Goal: Transaction & Acquisition: Subscribe to service/newsletter

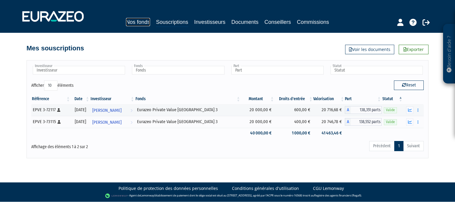
click at [140, 24] on link "Nos fonds" at bounding box center [138, 22] width 24 height 8
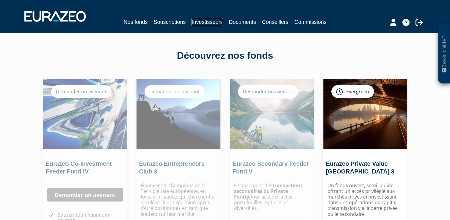
click at [206, 21] on link "Investisseurs" at bounding box center [207, 22] width 31 height 8
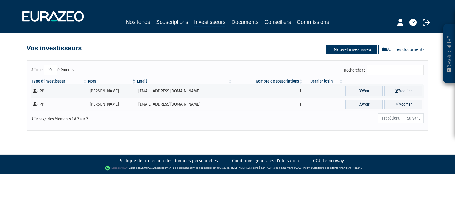
click at [354, 51] on link "Nouvel investisseur" at bounding box center [351, 50] width 51 height 10
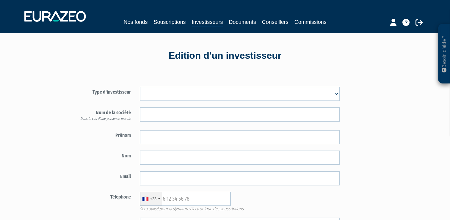
click at [336, 94] on select "Mr Mme Société" at bounding box center [240, 94] width 200 height 14
select select "3"
click at [140, 87] on select "Mr Mme Société" at bounding box center [240, 94] width 200 height 14
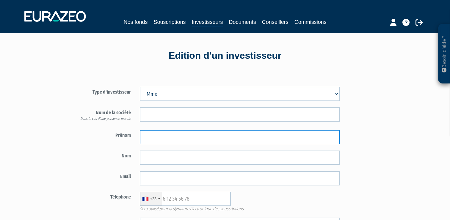
click at [144, 137] on input "text" at bounding box center [240, 137] width 200 height 14
type input "MARION"
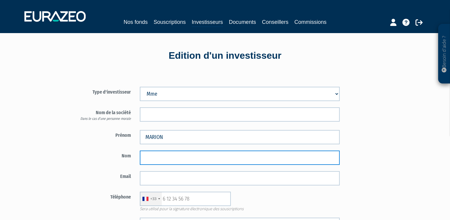
click at [146, 159] on input "text" at bounding box center [240, 157] width 200 height 14
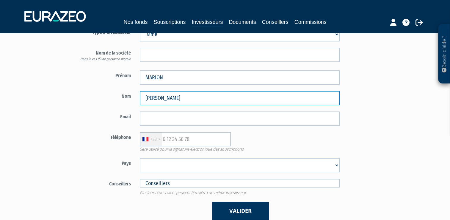
type input "MICHEL"
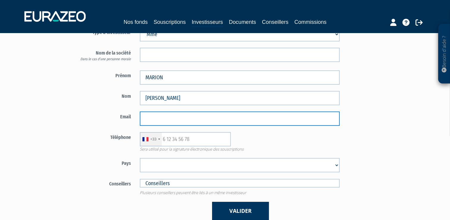
click at [151, 118] on input "email" at bounding box center [240, 118] width 200 height 14
type input "magmam@hotmail.fr"
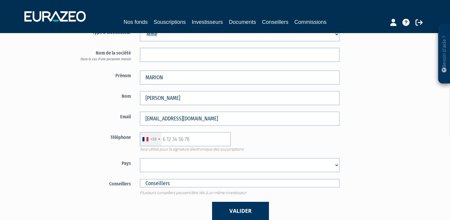
select select "75"
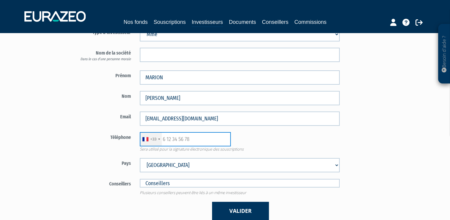
paste input "(06) 65 07 69 86"
click at [171, 137] on input "(06) 65 07 69 86" at bounding box center [185, 139] width 91 height 14
click at [166, 139] on input "(06 65 07 69 86" at bounding box center [185, 139] width 91 height 14
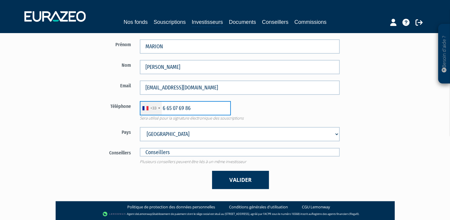
scroll to position [114, 0]
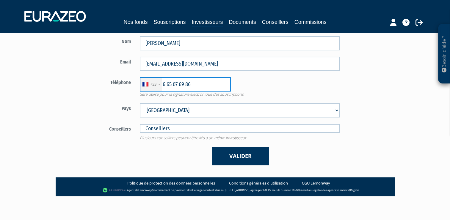
type input "6 65 07 69 86"
click at [172, 128] on input "text" at bounding box center [240, 128] width 200 height 9
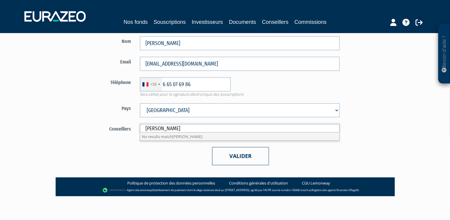
click at [230, 154] on button "Valider" at bounding box center [240, 156] width 57 height 18
type input "Conseillers"
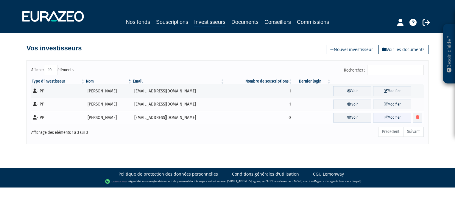
click at [390, 117] on link "Modifier" at bounding box center [392, 117] width 38 height 10
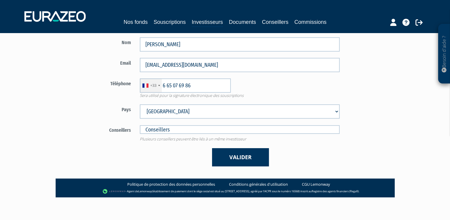
scroll to position [114, 0]
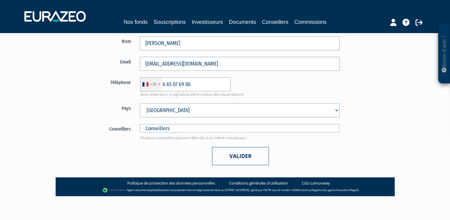
click at [233, 158] on button "Valider" at bounding box center [240, 156] width 57 height 18
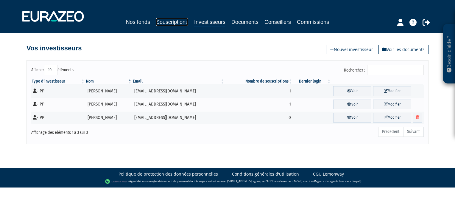
click at [168, 23] on link "Souscriptions" at bounding box center [172, 22] width 32 height 8
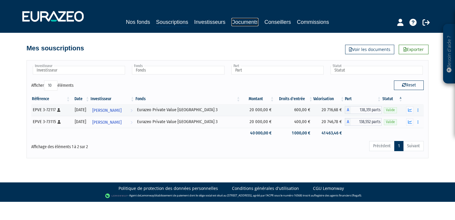
click at [235, 23] on link "Documents" at bounding box center [244, 22] width 27 height 8
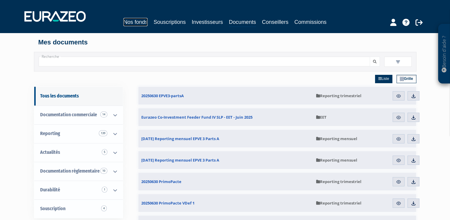
click at [138, 24] on link "Nos fonds" at bounding box center [135, 22] width 24 height 8
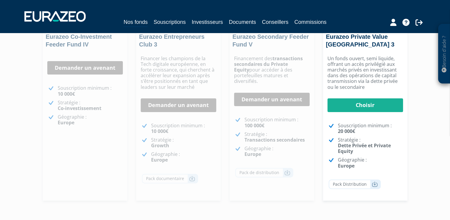
scroll to position [129, 0]
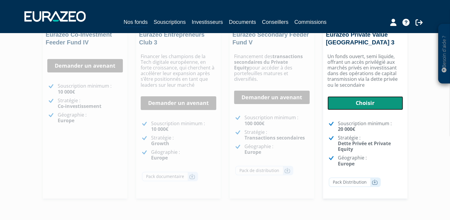
click at [364, 104] on link "Choisir" at bounding box center [366, 103] width 76 height 14
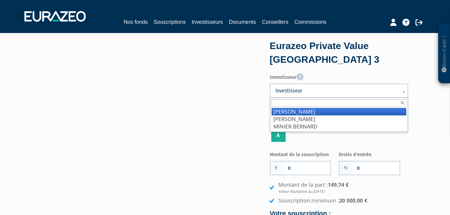
click at [404, 91] on b at bounding box center [404, 94] width 5 height 13
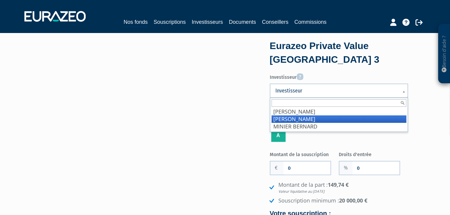
click at [313, 118] on li "MICHEL MARION" at bounding box center [339, 118] width 135 height 7
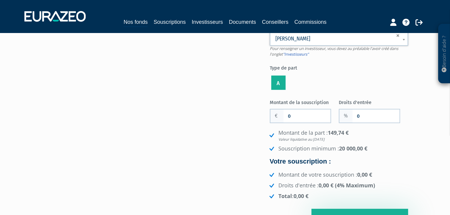
scroll to position [57, 0]
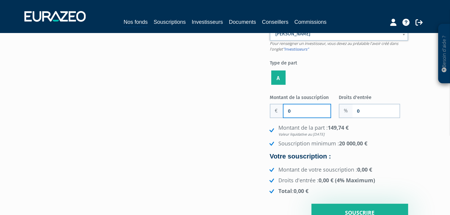
click at [284, 107] on input "0" at bounding box center [307, 110] width 47 height 13
type input "20 000"
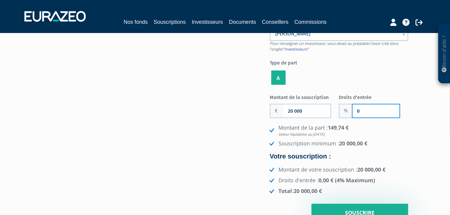
click at [355, 111] on input "0" at bounding box center [376, 110] width 47 height 13
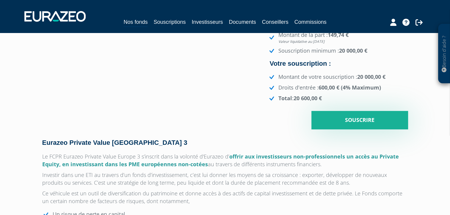
scroll to position [170, 0]
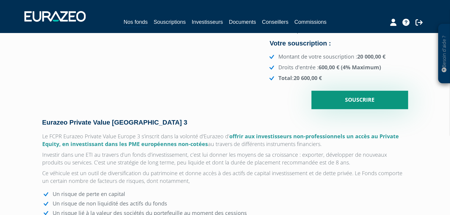
type input "3"
click at [362, 99] on input "Souscrire" at bounding box center [360, 100] width 97 height 18
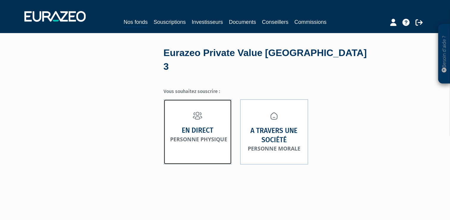
click at [204, 126] on strong "En direct" at bounding box center [198, 130] width 32 height 9
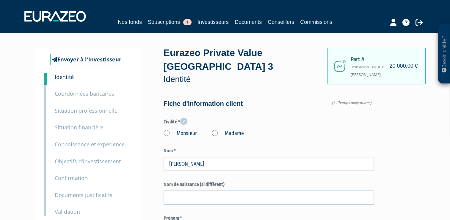
click at [216, 133] on label "Madame" at bounding box center [228, 133] width 32 height 8
click at [0, 0] on "Madame" at bounding box center [0, 0] width 0 height 0
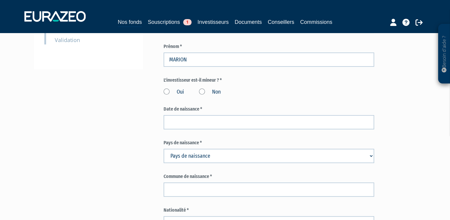
scroll to position [175, 0]
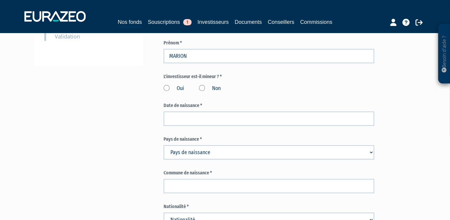
click at [202, 87] on label "Non" at bounding box center [210, 89] width 22 height 8
click at [0, 0] on input "Non" at bounding box center [0, 0] width 0 height 0
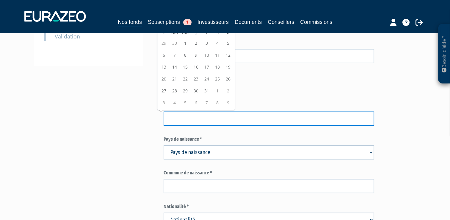
click at [179, 116] on input at bounding box center [269, 118] width 211 height 14
click at [171, 118] on input at bounding box center [269, 118] width 211 height 14
type input "07/02/1981"
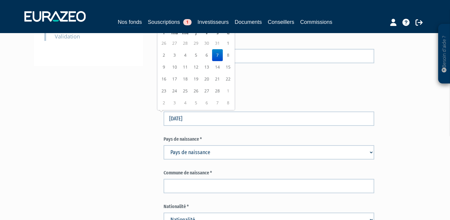
click at [371, 152] on select "Pays de naissance Afghanistan Afrique du Sud Albanie Algérie Allemagne Andorre" at bounding box center [269, 152] width 211 height 14
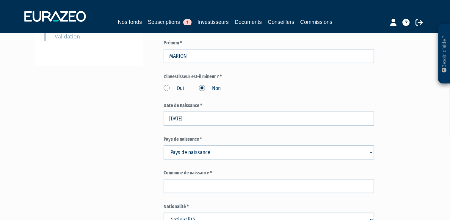
select select "75"
click at [164, 145] on select "Pays de naissance Afghanistan Afrique du Sud Albanie Algérie Allemagne Andorre" at bounding box center [269, 152] width 211 height 14
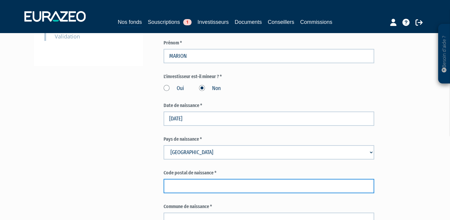
click at [174, 187] on input "text" at bounding box center [269, 186] width 211 height 14
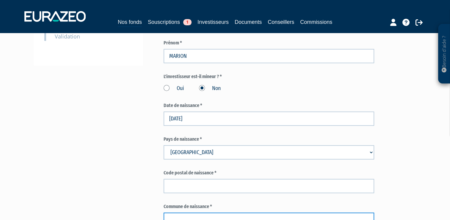
click at [176, 216] on input "text" at bounding box center [269, 219] width 211 height 14
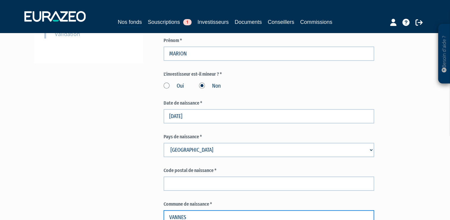
type input "VANNES"
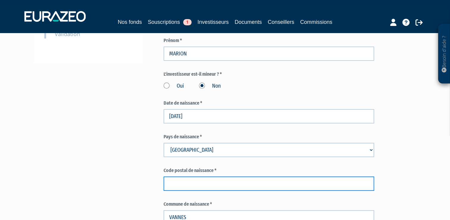
click at [175, 182] on input "text" at bounding box center [269, 183] width 211 height 14
type input "56000"
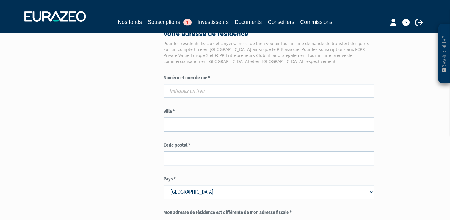
scroll to position [509, 0]
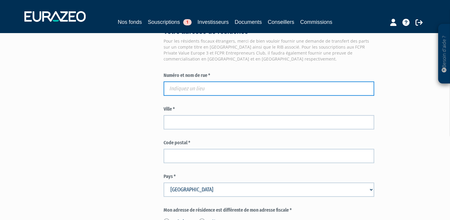
click at [171, 85] on input "text" at bounding box center [269, 88] width 211 height 14
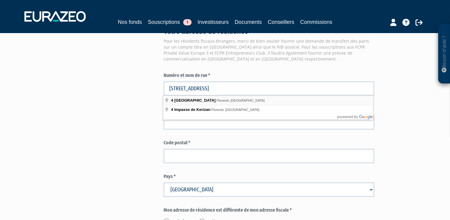
type input "4 Rue de Kerizan, Pluneret, France"
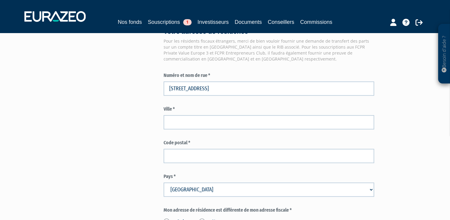
type input "Pluneret"
type input "56400"
type input "4 Rue de Kerizan"
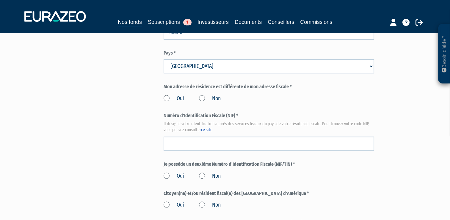
scroll to position [636, 0]
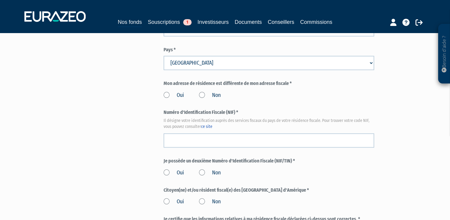
click at [202, 95] on label "Non" at bounding box center [210, 95] width 22 height 8
click at [0, 0] on input "Non" at bounding box center [0, 0] width 0 height 0
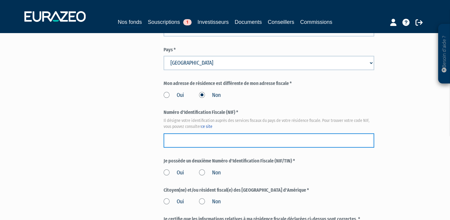
click at [173, 140] on input "text" at bounding box center [269, 140] width 211 height 14
paste input "0924742016135"
type input "0924742016135"
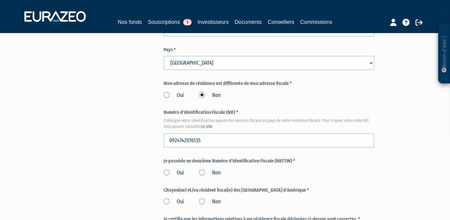
click at [202, 172] on label "Non" at bounding box center [210, 173] width 22 height 8
click at [0, 0] on input "Non" at bounding box center [0, 0] width 0 height 0
click at [202, 201] on label "Non" at bounding box center [210, 202] width 22 height 8
click at [0, 0] on input "Non" at bounding box center [0, 0] width 0 height 0
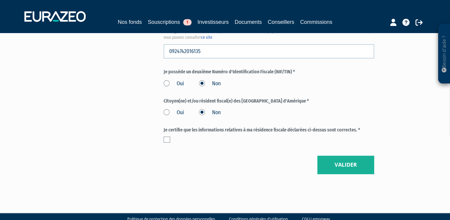
scroll to position [727, 0]
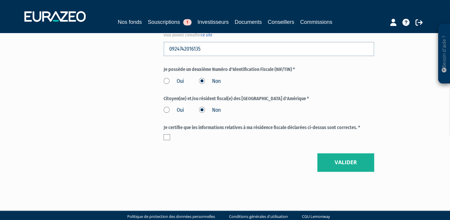
click at [168, 137] on label at bounding box center [167, 137] width 7 height 6
click at [0, 0] on input "checkbox" at bounding box center [0, 0] width 0 height 0
click at [346, 159] on button "Valider" at bounding box center [345, 162] width 57 height 18
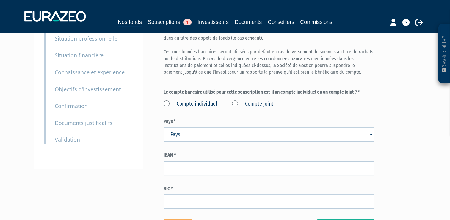
scroll to position [73, 0]
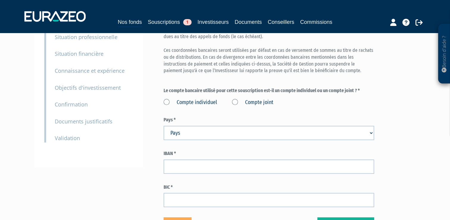
click at [167, 102] on label "Compte individuel" at bounding box center [191, 102] width 54 height 8
click at [0, 0] on individuel "Compte individuel" at bounding box center [0, 0] width 0 height 0
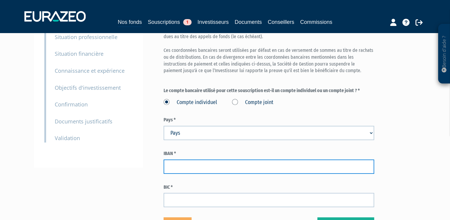
click at [173, 165] on input "text" at bounding box center [269, 166] width 211 height 14
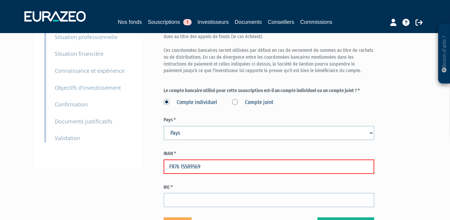
click at [181, 165] on input "FR76 15589569" at bounding box center [269, 166] width 211 height 14
click at [201, 165] on input "FR7615589569" at bounding box center [269, 166] width 211 height 14
type input "FR7615589569890327387914091"
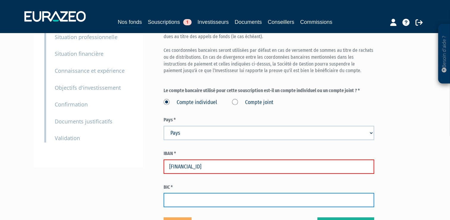
click at [169, 200] on input "text" at bounding box center [269, 200] width 211 height 14
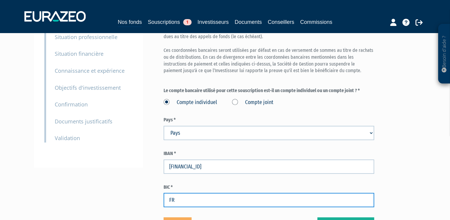
type input "F"
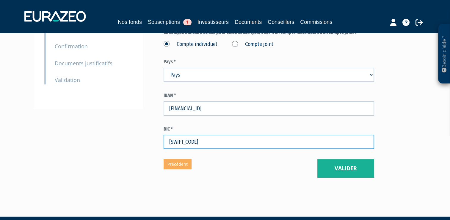
scroll to position [133, 0]
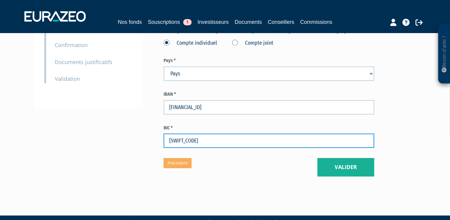
type input "CMBRFR2BARK"
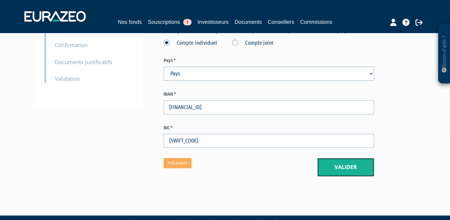
click at [352, 168] on button "Valider" at bounding box center [345, 167] width 57 height 18
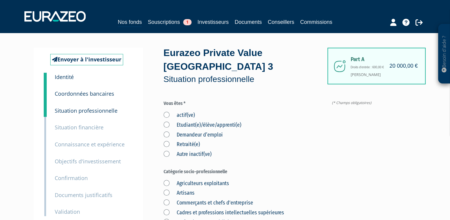
click at [167, 114] on label "actif(ve)" at bounding box center [179, 115] width 31 height 8
click at [0, 0] on input "actif(ve)" at bounding box center [0, 0] width 0 height 0
click at [166, 212] on label "Cadres et professions intellectuelles supérieures" at bounding box center [224, 213] width 121 height 8
click at [0, 0] on supérieures "Cadres et professions intellectuelles supérieures" at bounding box center [0, 0] width 0 height 0
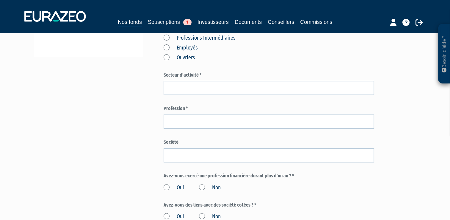
scroll to position [185, 0]
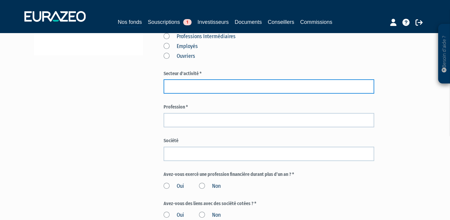
click at [173, 85] on input "text" at bounding box center [269, 86] width 211 height 14
drag, startPoint x: 191, startPoint y: 86, endPoint x: 167, endPoint y: 89, distance: 24.8
click at [167, 89] on input "DELEGUEE MEDICAL" at bounding box center [269, 86] width 211 height 14
type input "MEDICAL"
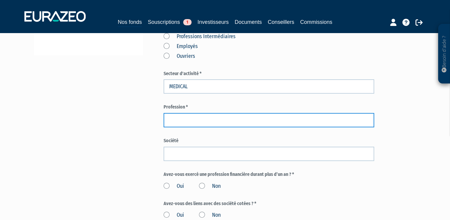
click at [173, 120] on input "text" at bounding box center [269, 120] width 211 height 14
paste input "DELEGUEE"
type input "DELEGUEE MEDICALE"
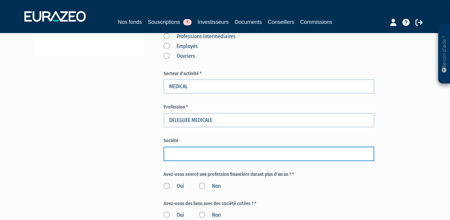
click at [175, 153] on input "text" at bounding box center [269, 153] width 211 height 14
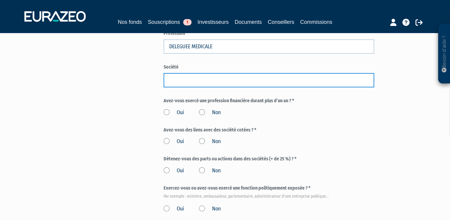
scroll to position [264, 0]
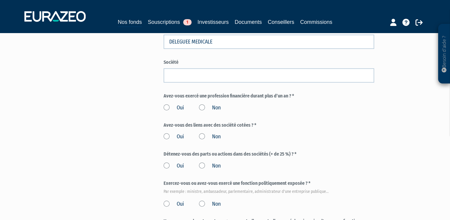
click at [201, 107] on label "Non" at bounding box center [210, 108] width 22 height 8
click at [0, 0] on input "Non" at bounding box center [0, 0] width 0 height 0
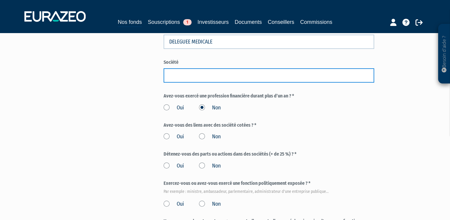
click at [171, 75] on input "text" at bounding box center [269, 75] width 211 height 14
type input "BMS"
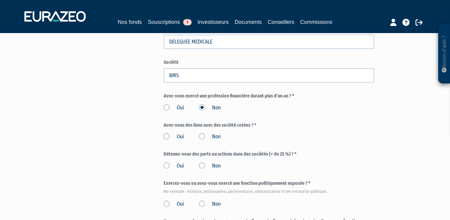
click at [202, 136] on label "Non" at bounding box center [210, 137] width 22 height 8
click at [0, 0] on input "Non" at bounding box center [0, 0] width 0 height 0
click at [202, 165] on label "Non" at bounding box center [210, 166] width 22 height 8
click at [0, 0] on input "Non" at bounding box center [0, 0] width 0 height 0
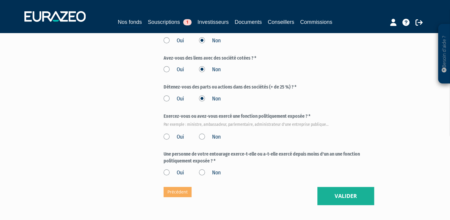
scroll to position [331, 0]
click at [201, 134] on label "Non" at bounding box center [210, 136] width 22 height 8
click at [0, 0] on input "Non" at bounding box center [0, 0] width 0 height 0
click at [203, 171] on label "Non" at bounding box center [210, 172] width 22 height 8
click at [0, 0] on input "Non" at bounding box center [0, 0] width 0 height 0
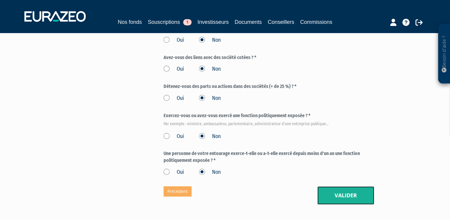
click at [345, 193] on button "Valider" at bounding box center [345, 195] width 57 height 18
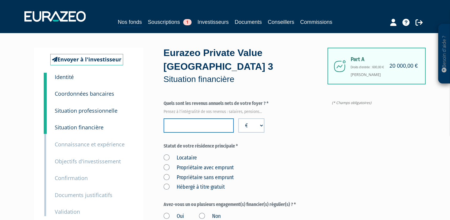
click at [205, 123] on input "number" at bounding box center [199, 125] width 70 height 14
type input "8"
type input "111000"
click at [167, 176] on label "Propriétaire sans emprunt" at bounding box center [199, 177] width 70 height 8
click at [0, 0] on emprunt "Propriétaire sans emprunt" at bounding box center [0, 0] width 0 height 0
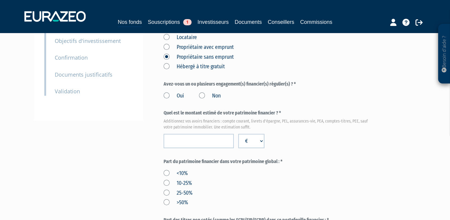
scroll to position [126, 0]
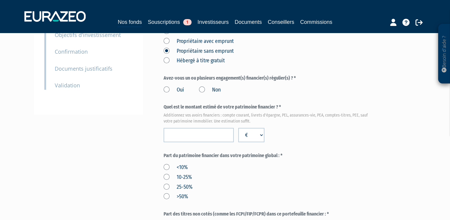
click at [167, 89] on label "Oui" at bounding box center [174, 90] width 21 height 8
click at [0, 0] on input "Oui" at bounding box center [0, 0] width 0 height 0
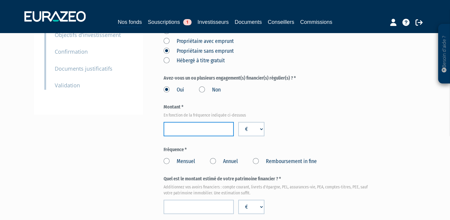
click at [197, 129] on input "number" at bounding box center [199, 129] width 70 height 14
click at [165, 161] on label "Mensuel" at bounding box center [180, 161] width 32 height 8
click at [0, 0] on input "Mensuel" at bounding box center [0, 0] width 0 height 0
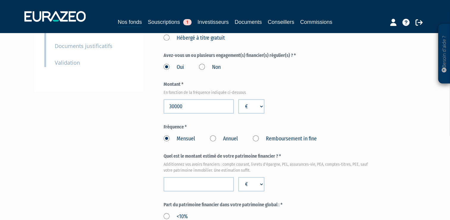
scroll to position [146, 0]
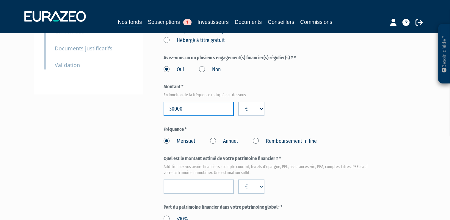
drag, startPoint x: 183, startPoint y: 109, endPoint x: 165, endPoint y: 109, distance: 18.2
click at [165, 109] on input "30000" at bounding box center [199, 108] width 70 height 14
type input "625"
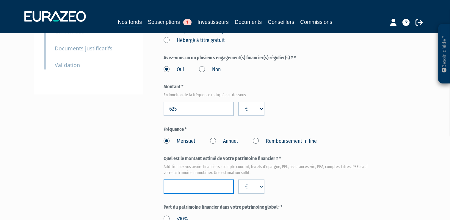
click at [198, 186] on input "number" at bounding box center [199, 186] width 70 height 14
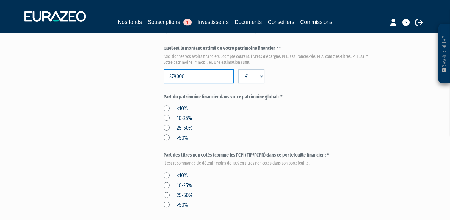
scroll to position [259, 0]
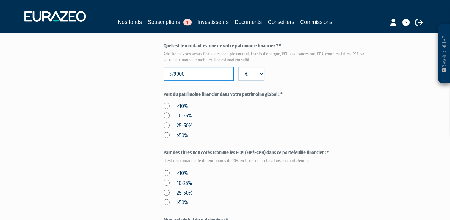
type input "379000"
click at [166, 124] on label "25-50%" at bounding box center [178, 126] width 29 height 8
click at [0, 0] on input "25-50%" at bounding box center [0, 0] width 0 height 0
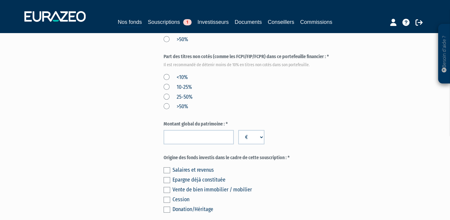
scroll to position [356, 0]
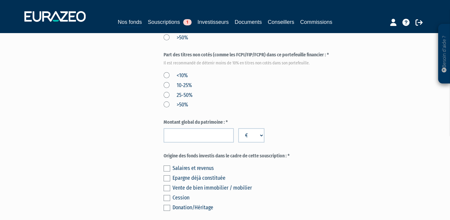
click at [166, 76] on label "<10%" at bounding box center [176, 76] width 24 height 8
click at [0, 0] on input "<10%" at bounding box center [0, 0] width 0 height 0
click at [192, 134] on input "number" at bounding box center [199, 135] width 70 height 14
type input "1015000"
click at [168, 178] on label at bounding box center [167, 178] width 7 height 6
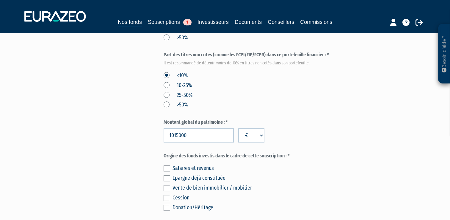
click at [0, 0] on input "checkbox" at bounding box center [0, 0] width 0 height 0
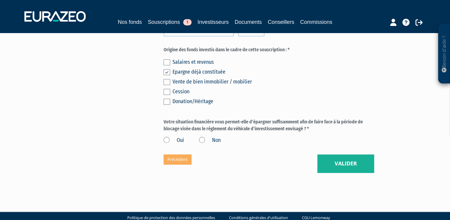
scroll to position [467, 0]
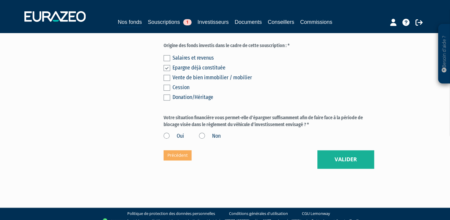
click at [166, 137] on label "Oui" at bounding box center [174, 136] width 21 height 8
click at [0, 0] on input "Oui" at bounding box center [0, 0] width 0 height 0
click at [351, 156] on button "Valider" at bounding box center [345, 159] width 57 height 18
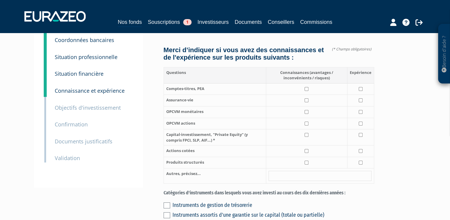
scroll to position [53, 0]
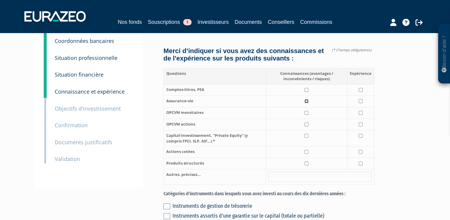
click at [307, 103] on input "checkbox" at bounding box center [307, 101] width 4 height 4
checkbox input "true"
click at [362, 103] on input "checkbox" at bounding box center [361, 101] width 4 height 4
checkbox input "true"
click at [286, 182] on input "text" at bounding box center [320, 176] width 103 height 10
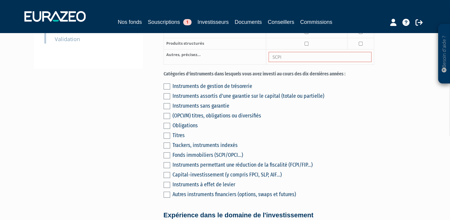
scroll to position [178, 0]
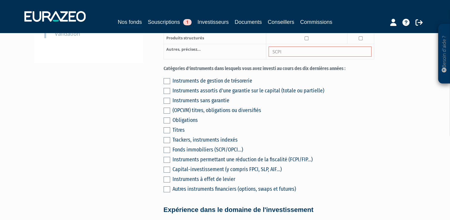
type input "SCPI"
click at [167, 84] on label at bounding box center [167, 81] width 7 height 6
click at [0, 0] on input "checkbox" at bounding box center [0, 0] width 0 height 0
click at [168, 113] on label at bounding box center [167, 110] width 7 height 6
click at [0, 0] on input "checkbox" at bounding box center [0, 0] width 0 height 0
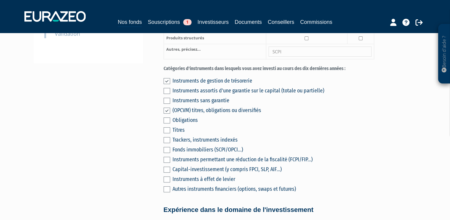
click at [170, 157] on div "Instruments de gestion de trésorerie Instruments assortis d'une garantie sur le…" at bounding box center [269, 134] width 211 height 118
click at [168, 153] on label at bounding box center [167, 150] width 7 height 6
click at [0, 0] on input "checkbox" at bounding box center [0, 0] width 0 height 0
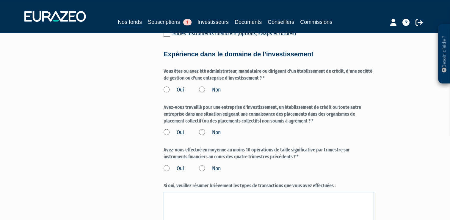
scroll to position [338, 0]
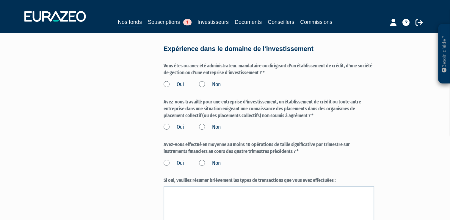
click at [203, 88] on label "Non" at bounding box center [210, 85] width 22 height 8
click at [0, 0] on input "Non" at bounding box center [0, 0] width 0 height 0
click at [202, 131] on label "Non" at bounding box center [210, 127] width 22 height 8
click at [0, 0] on input "Non" at bounding box center [0, 0] width 0 height 0
click at [203, 167] on label "Non" at bounding box center [210, 163] width 22 height 8
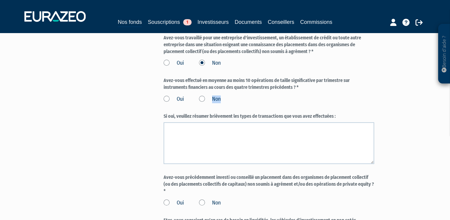
scroll to position [406, 0]
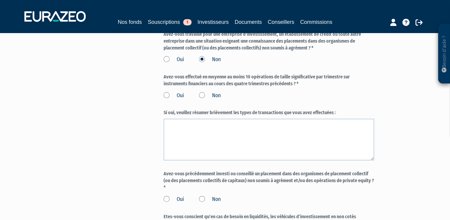
click at [202, 99] on label "Non" at bounding box center [210, 96] width 22 height 8
click at [0, 0] on input "Non" at bounding box center [0, 0] width 0 height 0
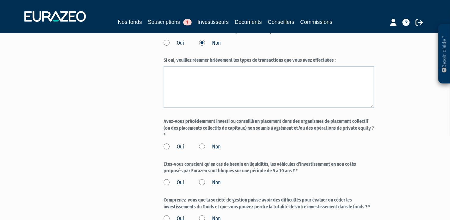
scroll to position [461, 0]
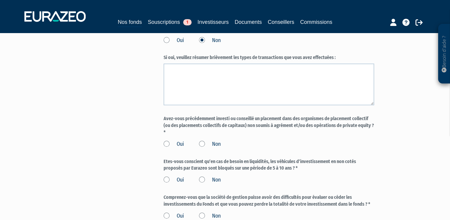
click at [202, 148] on label "Non" at bounding box center [210, 144] width 22 height 8
click at [0, 0] on input "Non" at bounding box center [0, 0] width 0 height 0
click at [165, 184] on label "Oui" at bounding box center [174, 180] width 21 height 8
click at [0, 0] on input "Oui" at bounding box center [0, 0] width 0 height 0
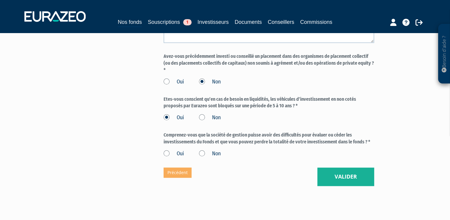
scroll to position [528, 0]
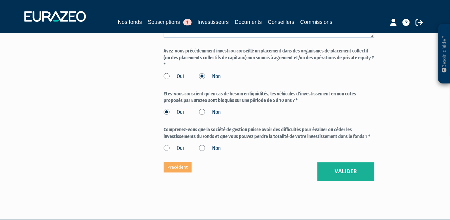
click at [169, 152] on label "Oui" at bounding box center [174, 148] width 21 height 8
click at [0, 0] on input "Oui" at bounding box center [0, 0] width 0 height 0
click at [352, 177] on button "Valider" at bounding box center [345, 171] width 57 height 18
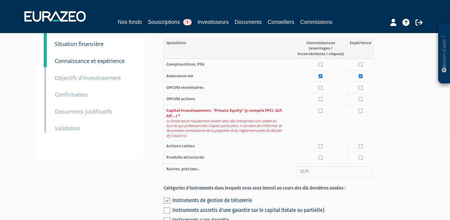
scroll to position [91, 0]
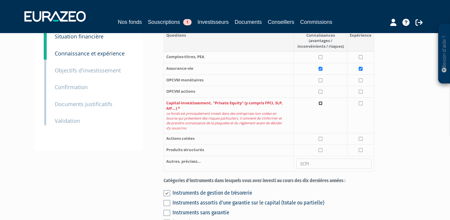
click at [322, 105] on input "checkbox" at bounding box center [321, 103] width 4 height 4
checkbox input "true"
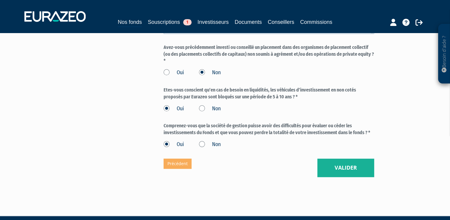
scroll to position [579, 0]
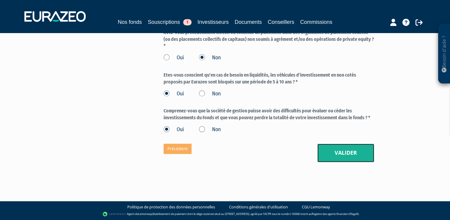
click at [343, 153] on button "Valider" at bounding box center [345, 152] width 57 height 18
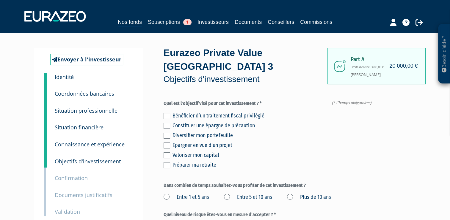
click at [166, 135] on label at bounding box center [167, 135] width 7 height 6
click at [0, 0] on input "checkbox" at bounding box center [0, 0] width 0 height 0
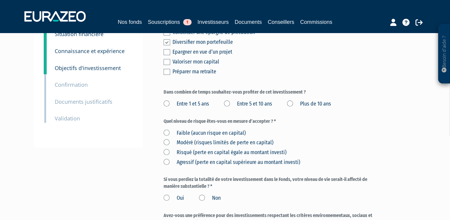
scroll to position [105, 0]
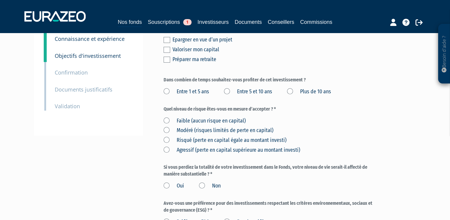
click at [227, 90] on label "Entre 5 et 10 ans" at bounding box center [248, 92] width 48 height 8
click at [0, 0] on ans "Entre 5 et 10 ans" at bounding box center [0, 0] width 0 height 0
click at [167, 139] on label "Risqué (perte en capital égale au montant investi)" at bounding box center [225, 140] width 123 height 8
click at [0, 0] on investi\) "Risqué (perte en capital égale au montant investi)" at bounding box center [0, 0] width 0 height 0
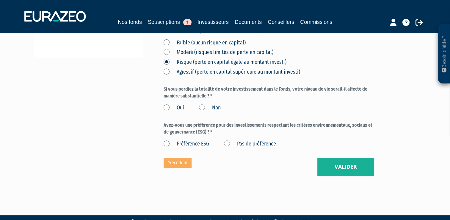
scroll to position [187, 0]
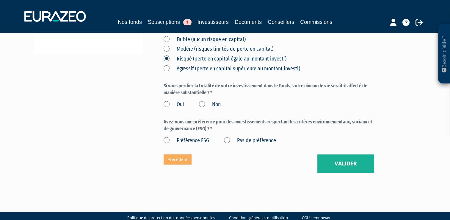
click at [203, 104] on label "Non" at bounding box center [210, 105] width 22 height 8
click at [0, 0] on input "Non" at bounding box center [0, 0] width 0 height 0
click at [229, 139] on label "Pas de préférence" at bounding box center [250, 141] width 52 height 8
click at [0, 0] on préférence "Pas de préférence" at bounding box center [0, 0] width 0 height 0
click at [345, 164] on button "Valider" at bounding box center [345, 163] width 57 height 18
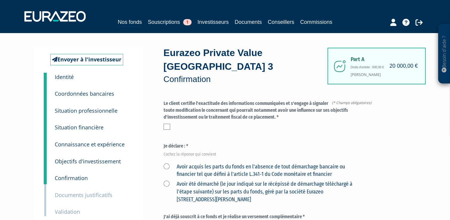
click at [167, 127] on label at bounding box center [167, 126] width 7 height 6
click at [0, 0] on input "checkbox" at bounding box center [0, 0] width 0 height 0
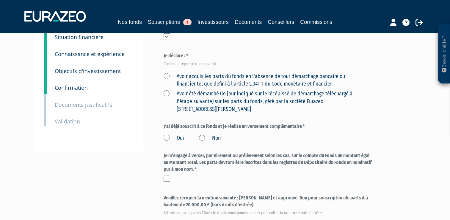
scroll to position [94, 0]
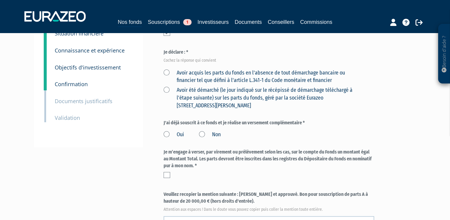
click at [168, 75] on label "Avoir acquis les parts du fonds en l'absence de tout démarchage bancaire ou fin…" at bounding box center [262, 76] width 197 height 15
click at [0, 0] on financier "Avoir acquis les parts du fonds en l'absence de tout démarchage bancaire ou fin…" at bounding box center [0, 0] width 0 height 0
click at [203, 135] on label "Non" at bounding box center [210, 135] width 22 height 8
click at [0, 0] on input "Non" at bounding box center [0, 0] width 0 height 0
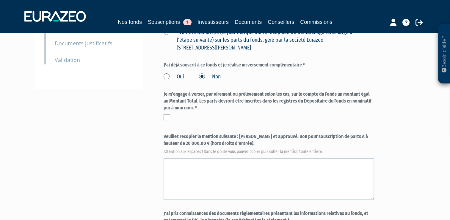
scroll to position [154, 0]
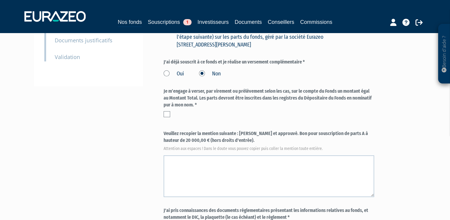
click at [168, 114] on label at bounding box center [167, 114] width 7 height 6
click at [0, 0] on input "checkbox" at bounding box center [0, 0] width 0 height 0
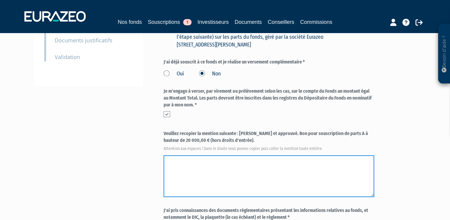
click at [229, 160] on textarea at bounding box center [269, 176] width 211 height 42
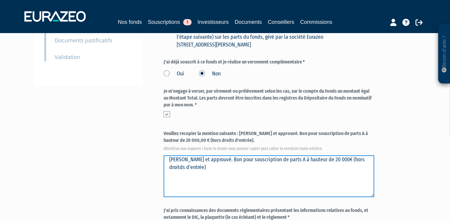
click at [213, 167] on textarea at bounding box center [269, 176] width 211 height 42
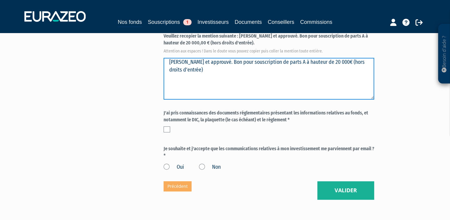
scroll to position [252, 0]
type textarea "[PERSON_NAME] et approuvé. Bon pour souscription de parts A à hauteur de 20 000…"
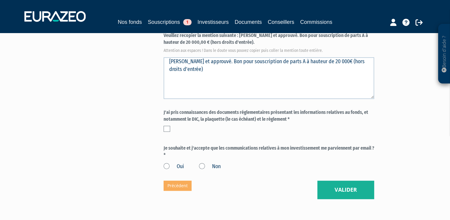
click at [168, 130] on label at bounding box center [167, 129] width 7 height 6
click at [0, 0] on input "checkbox" at bounding box center [0, 0] width 0 height 0
click at [167, 166] on label "Oui" at bounding box center [174, 166] width 21 height 8
click at [0, 0] on input "Oui" at bounding box center [0, 0] width 0 height 0
click at [342, 188] on button "Valider" at bounding box center [345, 189] width 57 height 18
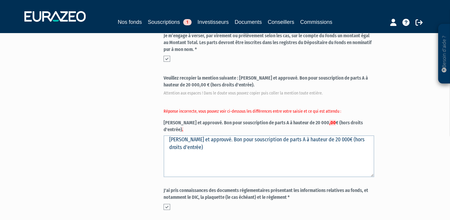
scroll to position [210, 0]
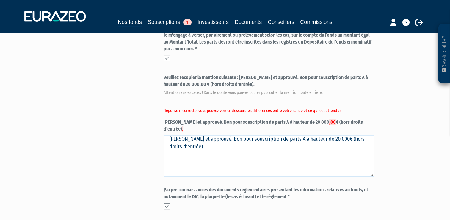
click at [229, 140] on textarea "Lu et approuvé. Bon pour souscription de parts A à hauteur de 20 000€ (hors dro…" at bounding box center [269, 155] width 211 height 42
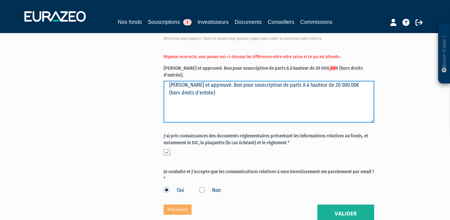
scroll to position [275, 0]
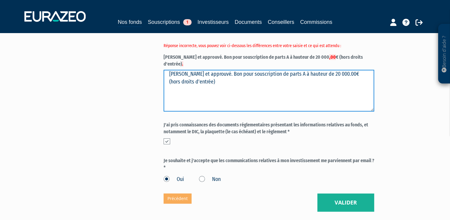
type textarea "Lu et approuvé. Bon pour souscription de parts A à hauteur de 20 000.00€ (hors …"
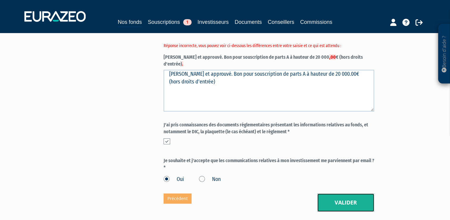
click at [352, 195] on button "Valider" at bounding box center [345, 202] width 57 height 18
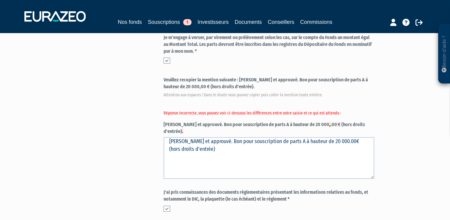
scroll to position [209, 0]
click at [303, 124] on label "Veuillez recopier la mention suivante : [PERSON_NAME] et approuvé. Bon pour sou…" at bounding box center [269, 105] width 211 height 58
click at [331, 124] on ins "." at bounding box center [331, 124] width 1 height 6
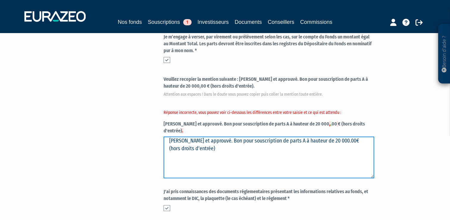
click at [278, 141] on textarea "[PERSON_NAME] et approuvé. Bon pour souscription de parts A à hauteur de 20 000…" at bounding box center [269, 157] width 211 height 42
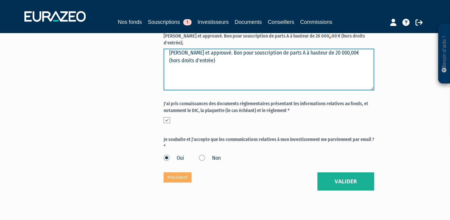
scroll to position [298, 0]
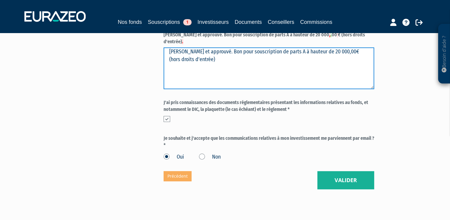
type textarea "[PERSON_NAME] et approuvé. Bon pour souscription de parts A à hauteur de 20 000…"
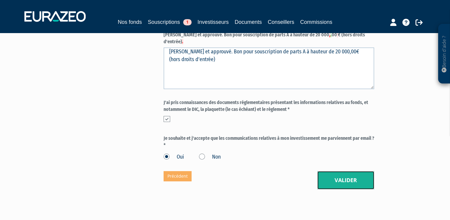
click at [347, 173] on button "Valider" at bounding box center [345, 180] width 57 height 18
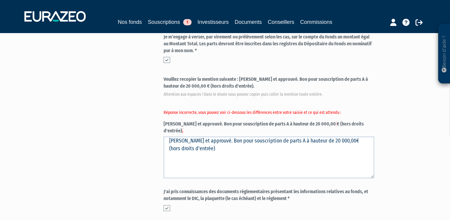
scroll to position [209, 0]
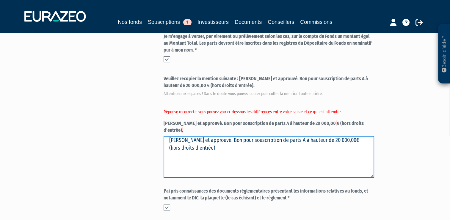
click at [191, 147] on textarea "[PERSON_NAME] et approuvé. Bon pour souscription de parts A à hauteur de 20 000…" at bounding box center [269, 157] width 211 height 42
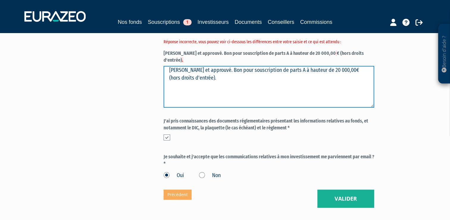
scroll to position [288, 0]
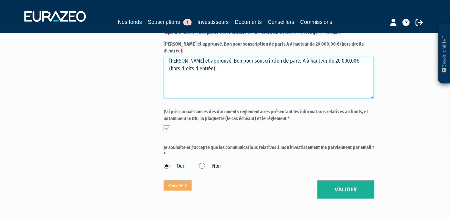
type textarea "[PERSON_NAME] et approuvé. Bon pour souscription de parts A à hauteur de 20 000…"
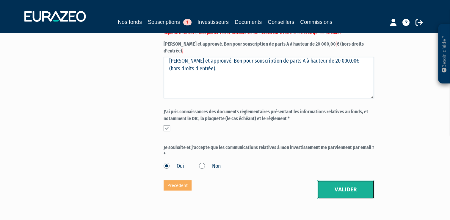
click at [347, 182] on button "Valider" at bounding box center [345, 189] width 57 height 18
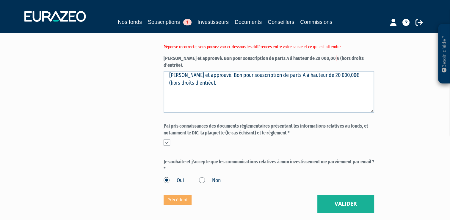
scroll to position [283, 0]
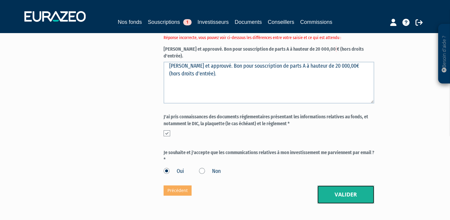
click at [353, 189] on button "Valider" at bounding box center [345, 194] width 57 height 18
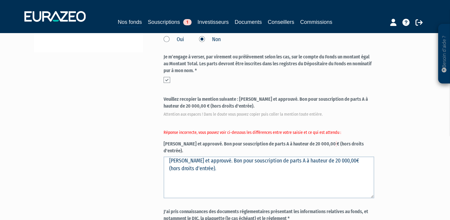
scroll to position [190, 0]
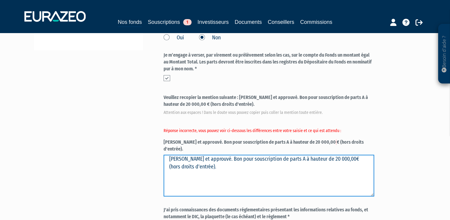
click at [188, 169] on textarea "[PERSON_NAME] et approuvé. Bon pour souscription de parts A à hauteur de 20 000…" at bounding box center [269, 175] width 211 height 42
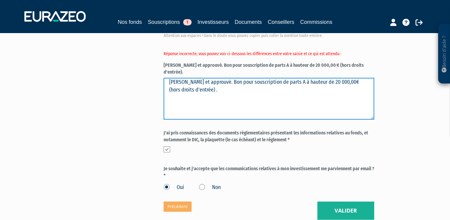
scroll to position [297, 0]
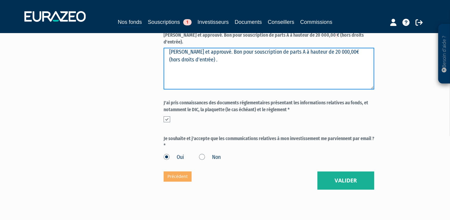
type textarea "[PERSON_NAME] et approuvé. Bon pour souscription de parts A à hauteur de 20 000…"
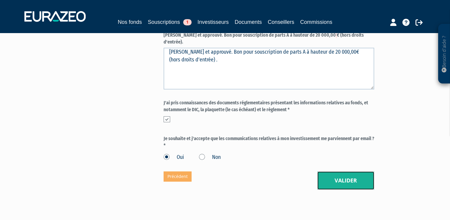
click at [342, 171] on button "Valider" at bounding box center [345, 180] width 57 height 18
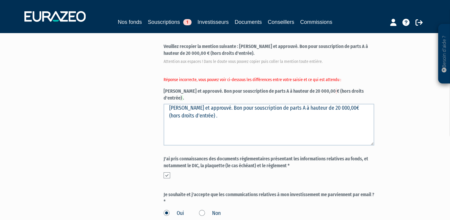
scroll to position [262, 0]
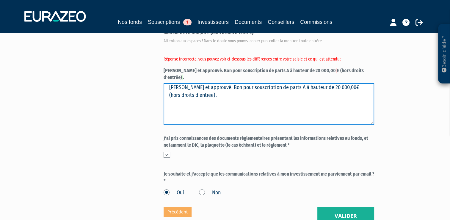
click at [190, 97] on textarea "[PERSON_NAME] et approuvé. Bon pour souscription de parts A à hauteur de 20 000…" at bounding box center [269, 104] width 211 height 42
type textarea "[PERSON_NAME] et approuvé. Bon pour souscription de parts A à hauteur de 20 000…"
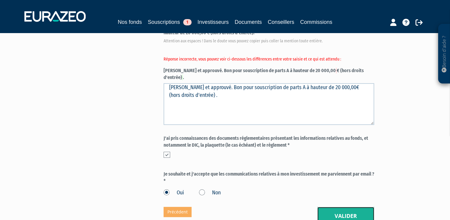
click at [351, 206] on button "Valider" at bounding box center [345, 215] width 57 height 18
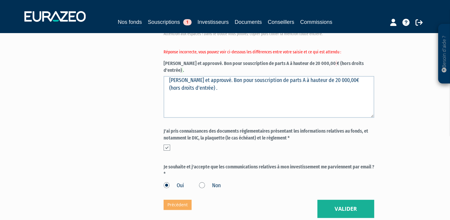
scroll to position [271, 0]
